Goal: Navigation & Orientation: Understand site structure

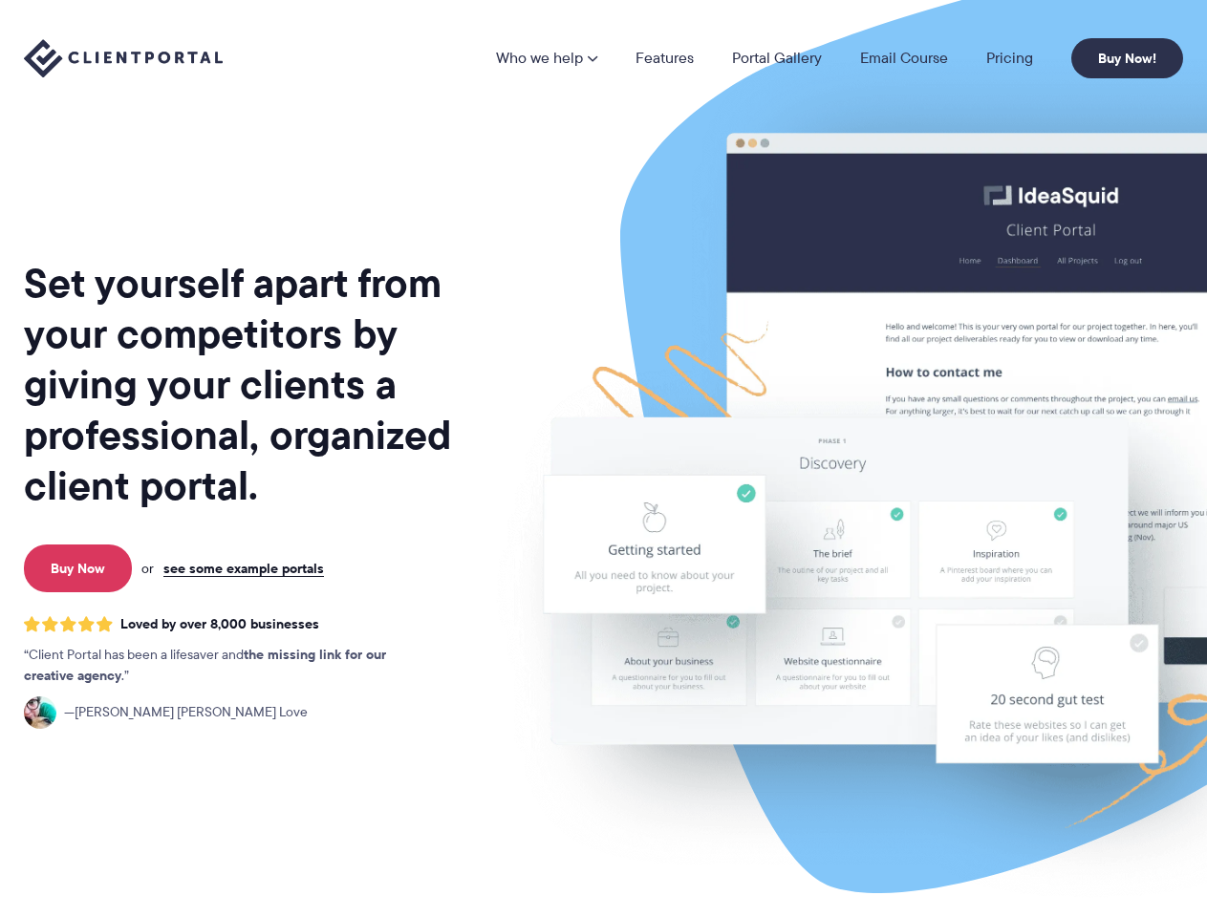
click at [603, 459] on img at bounding box center [997, 473] width 1071 height 916
click at [547, 58] on link "Who we help" at bounding box center [546, 58] width 101 height 15
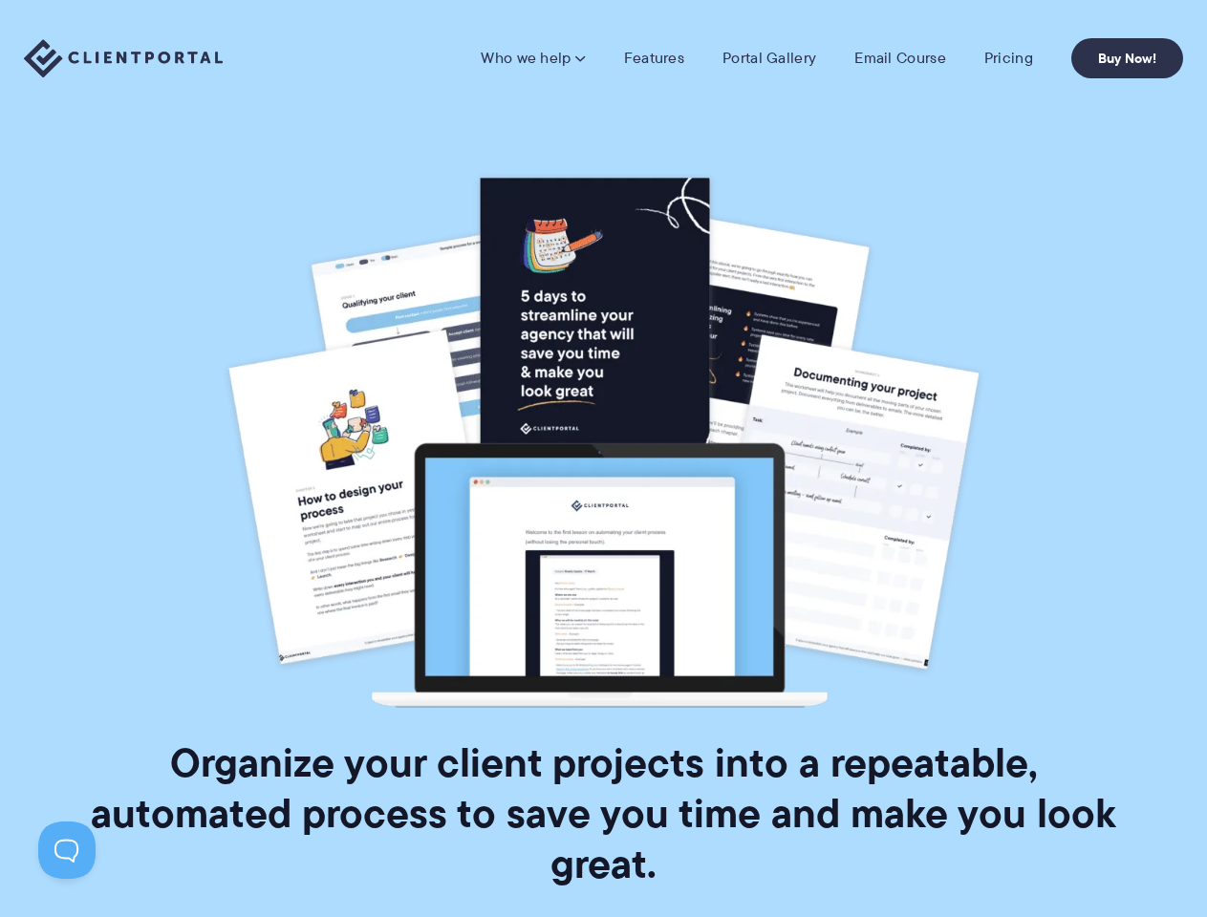
click at [603, 459] on img at bounding box center [604, 440] width 764 height 536
click at [535, 58] on link "Who we help" at bounding box center [533, 58] width 104 height 19
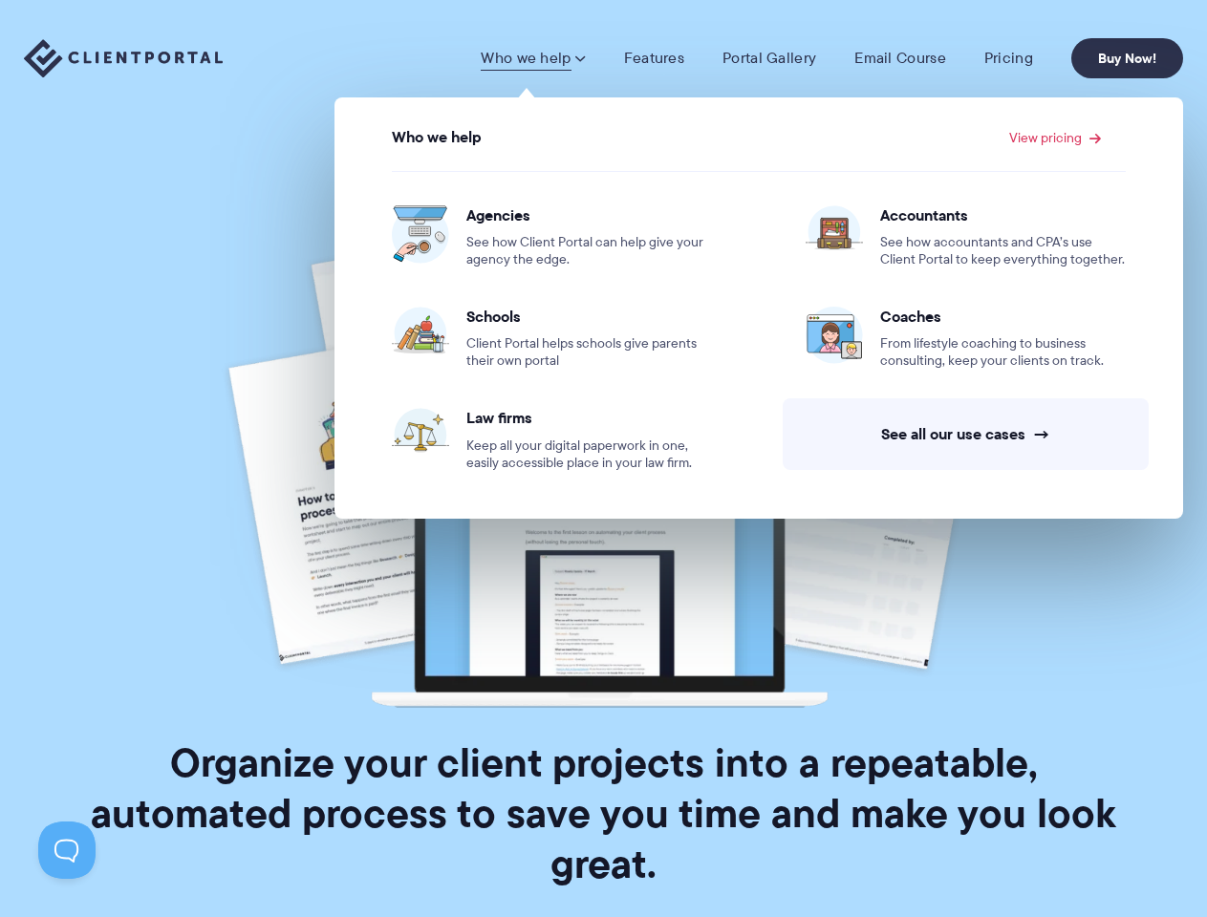
click at [67, 850] on button at bounding box center [66, 850] width 57 height 57
